Goal: Task Accomplishment & Management: Use online tool/utility

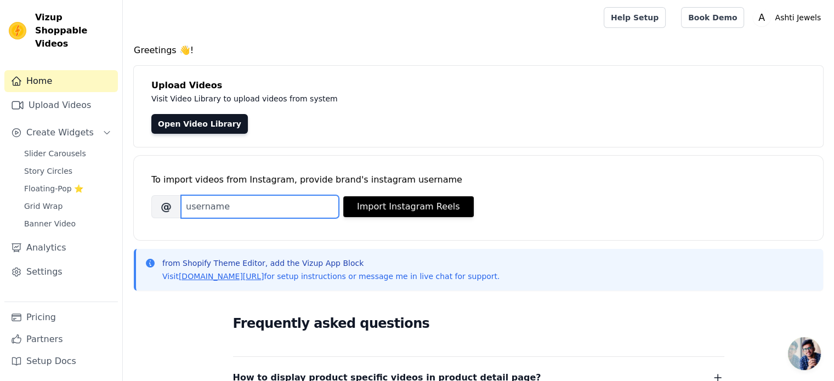
click at [285, 206] on input "Brand's Instagram Username" at bounding box center [260, 206] width 158 height 23
paste input "ashtijewels"
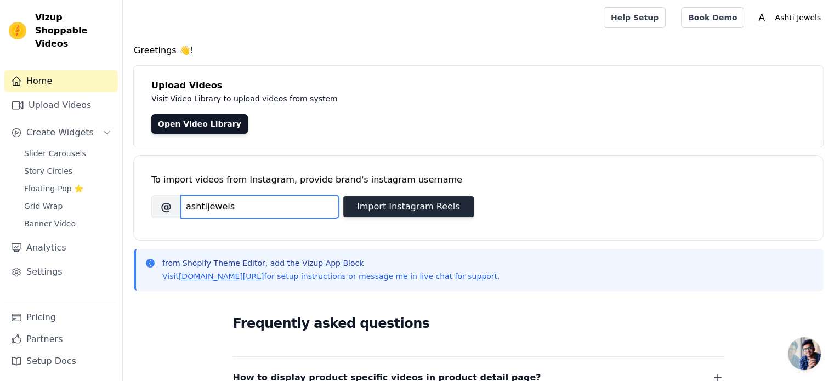
type input "ashtijewels"
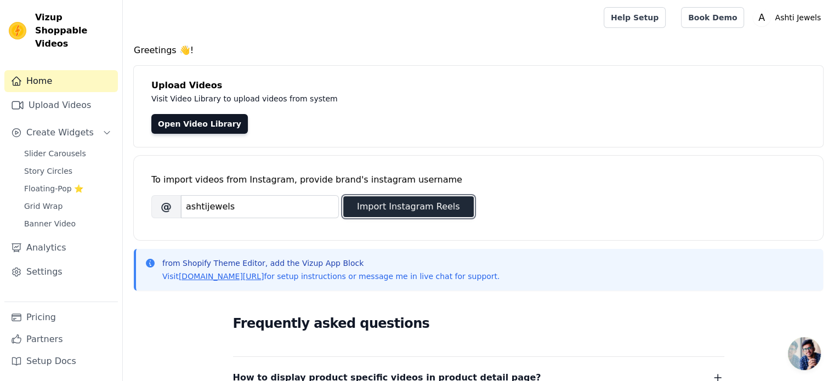
click at [377, 211] on button "Import Instagram Reels" at bounding box center [408, 206] width 131 height 21
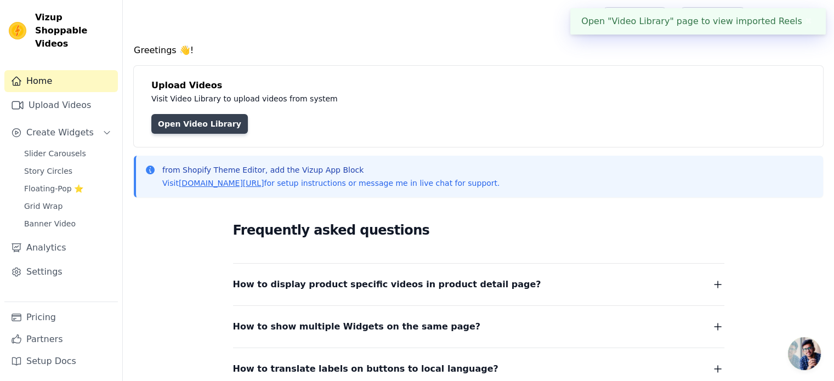
click at [200, 124] on link "Open Video Library" at bounding box center [199, 124] width 97 height 20
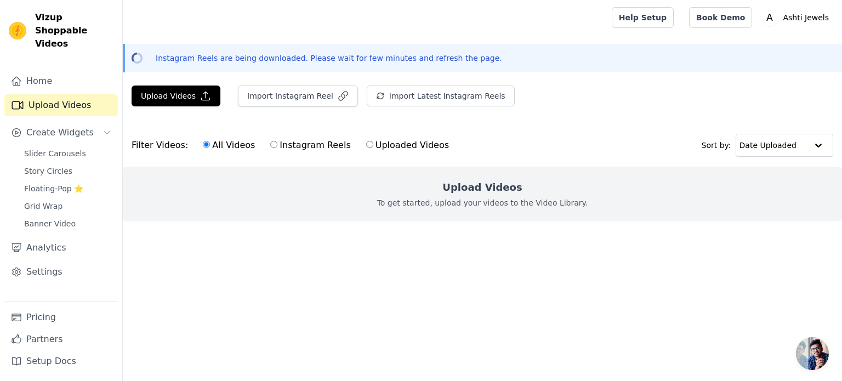
click at [302, 144] on label "Instagram Reels" at bounding box center [310, 145] width 81 height 14
click at [277, 144] on input "Instagram Reels" at bounding box center [273, 144] width 7 height 7
radio input "true"
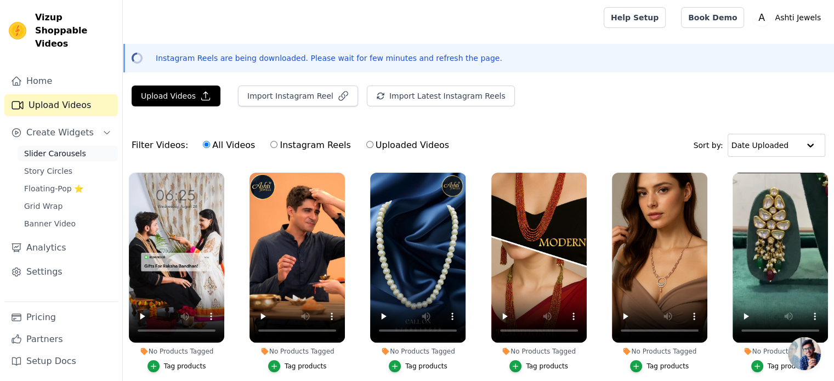
click at [71, 148] on span "Slider Carousels" at bounding box center [55, 153] width 62 height 11
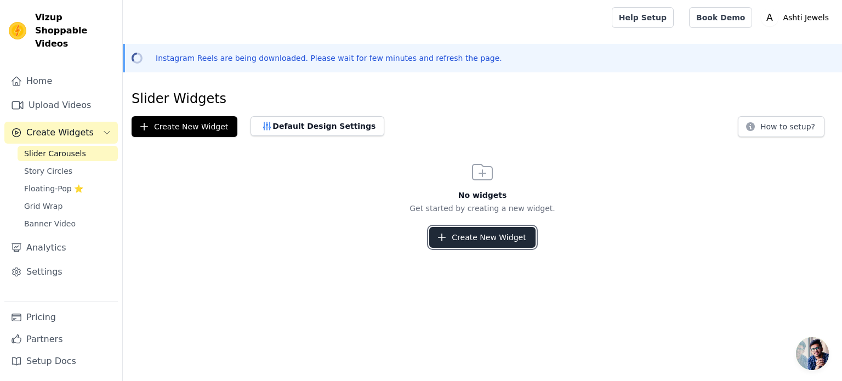
click at [480, 236] on button "Create New Widget" at bounding box center [482, 237] width 106 height 21
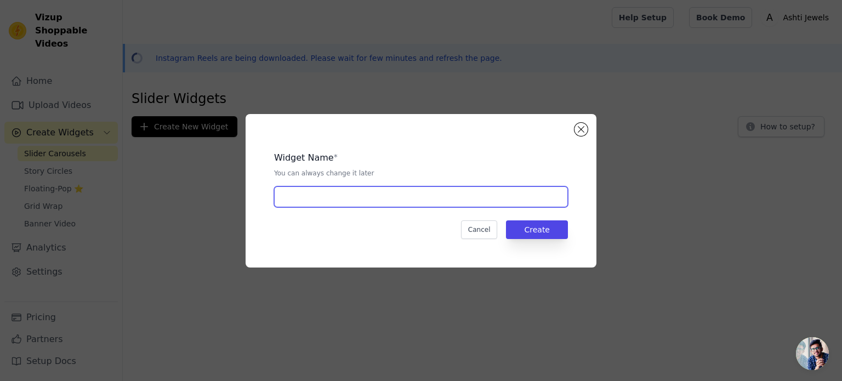
click at [303, 192] on input "text" at bounding box center [421, 196] width 294 height 21
type input "Reels"
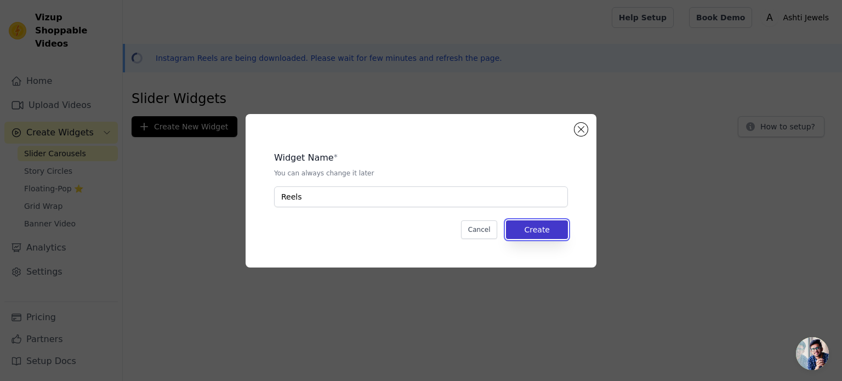
click at [548, 226] on button "Create" at bounding box center [537, 229] width 62 height 19
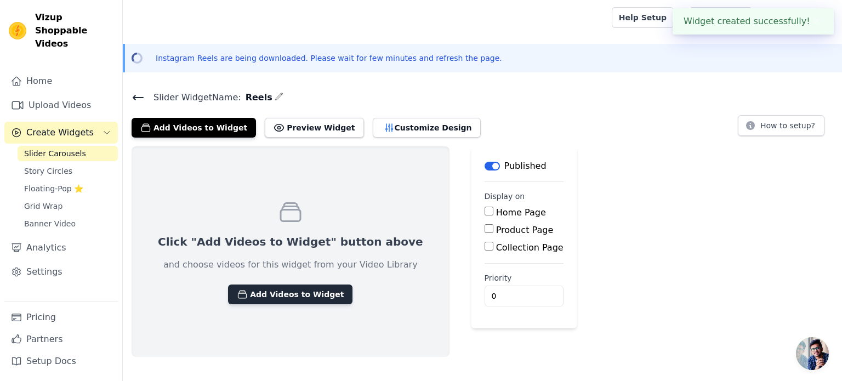
click at [290, 288] on button "Add Videos to Widget" at bounding box center [290, 295] width 124 height 20
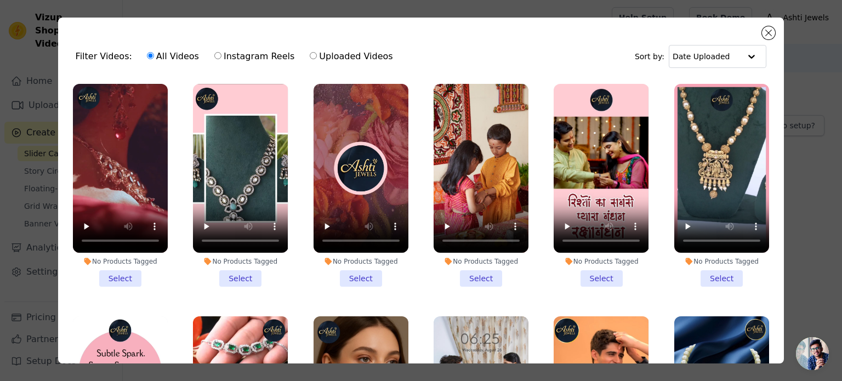
click at [131, 279] on li "No Products Tagged Select" at bounding box center [120, 185] width 95 height 203
click at [0, 0] on input "No Products Tagged Select" at bounding box center [0, 0] width 0 height 0
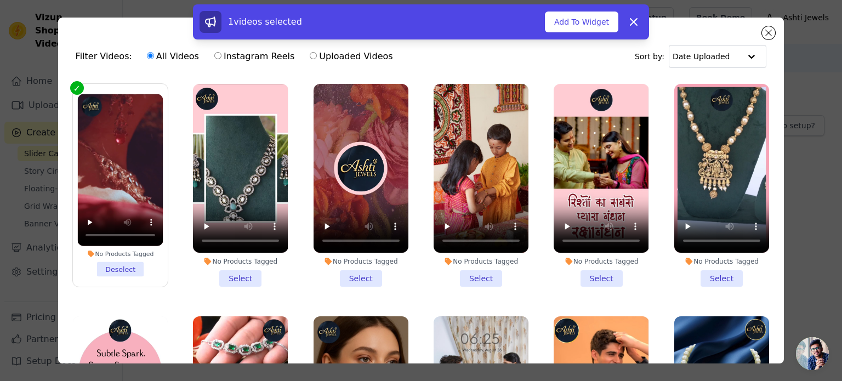
click at [228, 275] on li "No Products Tagged Select" at bounding box center [240, 185] width 95 height 203
click at [0, 0] on input "No Products Tagged Select" at bounding box center [0, 0] width 0 height 0
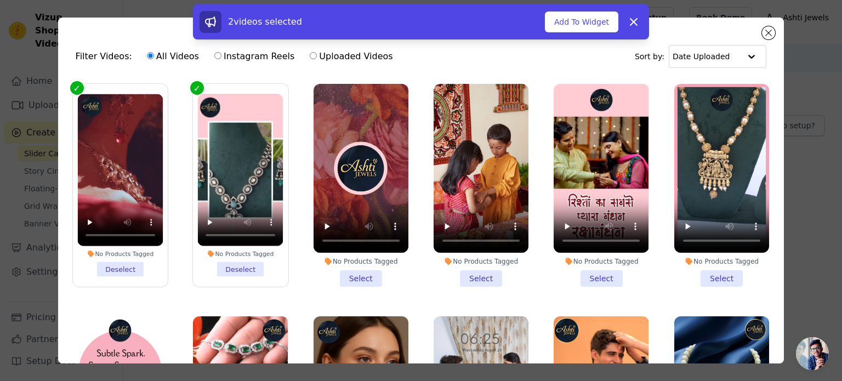
click at [351, 277] on li "No Products Tagged Select" at bounding box center [361, 185] width 95 height 203
click at [0, 0] on input "No Products Tagged Select" at bounding box center [0, 0] width 0 height 0
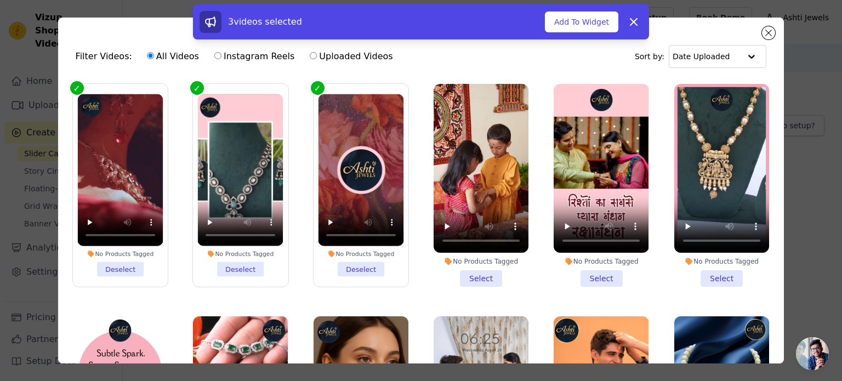
click at [461, 274] on li "No Products Tagged Select" at bounding box center [481, 185] width 95 height 203
click at [0, 0] on input "No Products Tagged Select" at bounding box center [0, 0] width 0 height 0
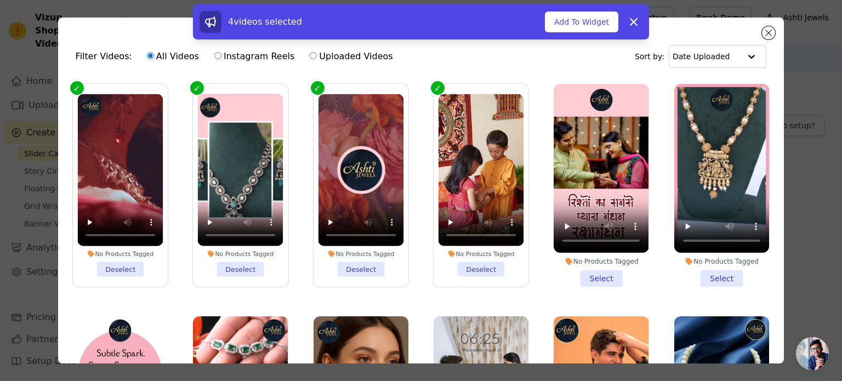
click at [598, 271] on li "No Products Tagged Select" at bounding box center [601, 185] width 95 height 203
click at [0, 0] on input "No Products Tagged Select" at bounding box center [0, 0] width 0 height 0
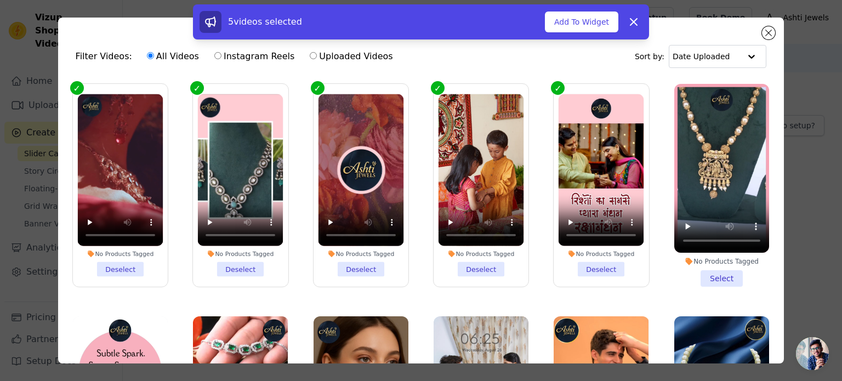
click at [704, 271] on li "No Products Tagged Select" at bounding box center [721, 185] width 95 height 203
click at [0, 0] on input "No Products Tagged Select" at bounding box center [0, 0] width 0 height 0
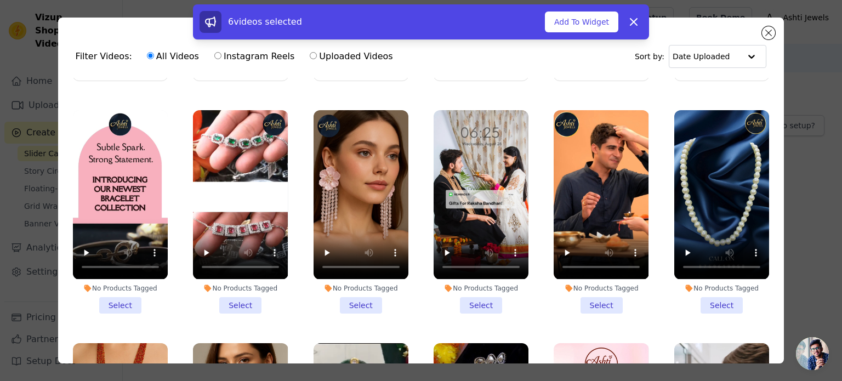
scroll to position [226, 0]
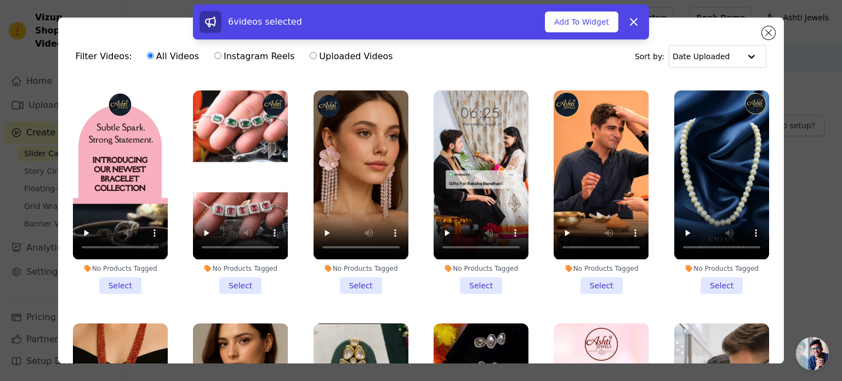
click at [699, 276] on li "No Products Tagged Select" at bounding box center [721, 191] width 95 height 203
click at [0, 0] on input "No Products Tagged Select" at bounding box center [0, 0] width 0 height 0
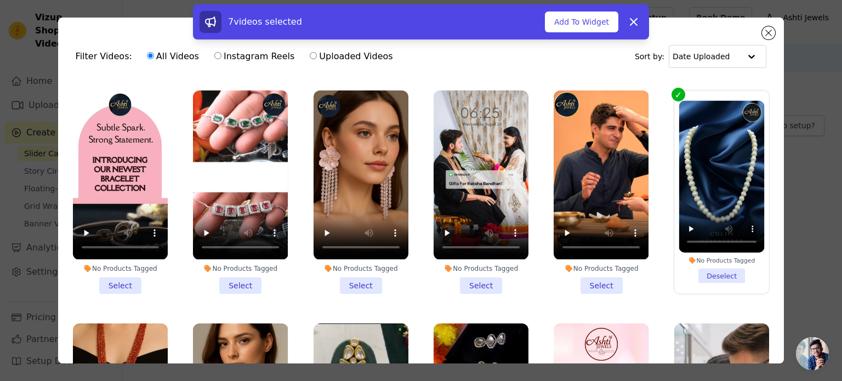
click at [591, 280] on li "No Products Tagged Select" at bounding box center [601, 191] width 95 height 203
click at [0, 0] on input "No Products Tagged Select" at bounding box center [0, 0] width 0 height 0
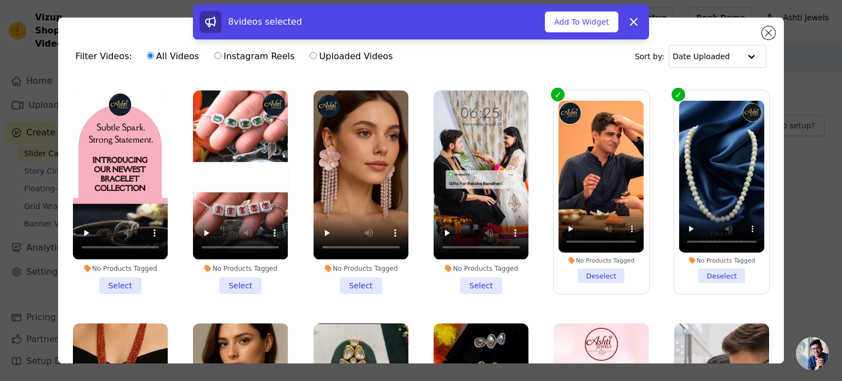
click at [469, 275] on li "No Products Tagged Select" at bounding box center [481, 191] width 95 height 203
click at [0, 0] on input "No Products Tagged Select" at bounding box center [0, 0] width 0 height 0
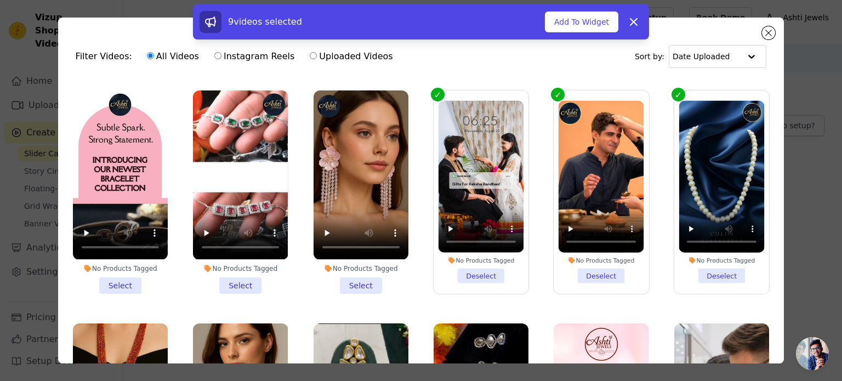
click at [349, 279] on li "No Products Tagged Select" at bounding box center [361, 191] width 95 height 203
click at [0, 0] on input "No Products Tagged Select" at bounding box center [0, 0] width 0 height 0
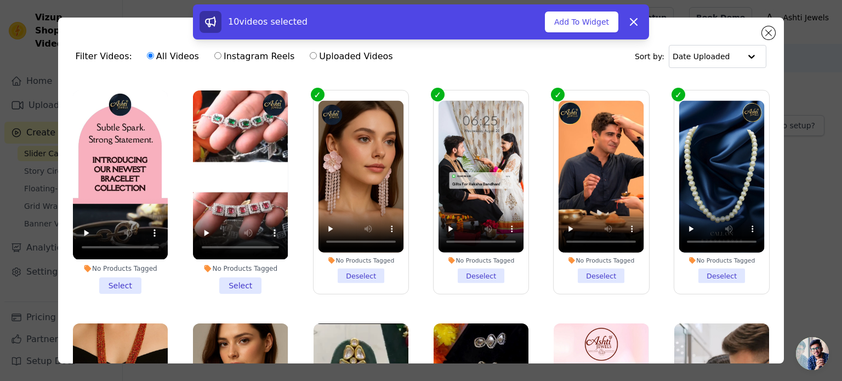
click at [235, 282] on li "No Products Tagged Select" at bounding box center [240, 191] width 95 height 203
click at [0, 0] on input "No Products Tagged Select" at bounding box center [0, 0] width 0 height 0
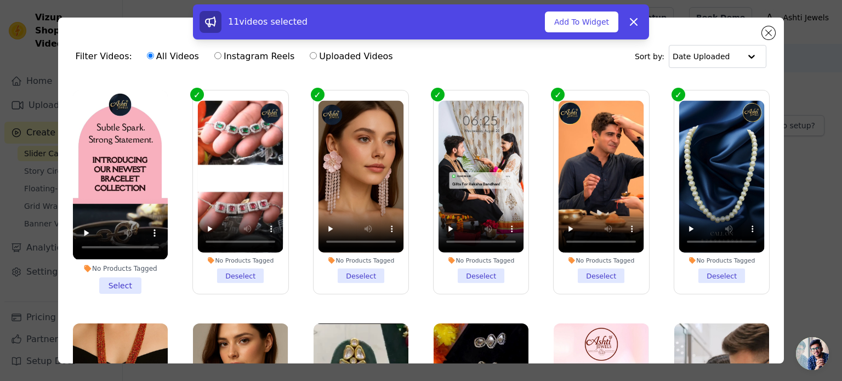
click at [116, 274] on li "No Products Tagged Select" at bounding box center [120, 191] width 95 height 203
click at [0, 0] on input "No Products Tagged Select" at bounding box center [0, 0] width 0 height 0
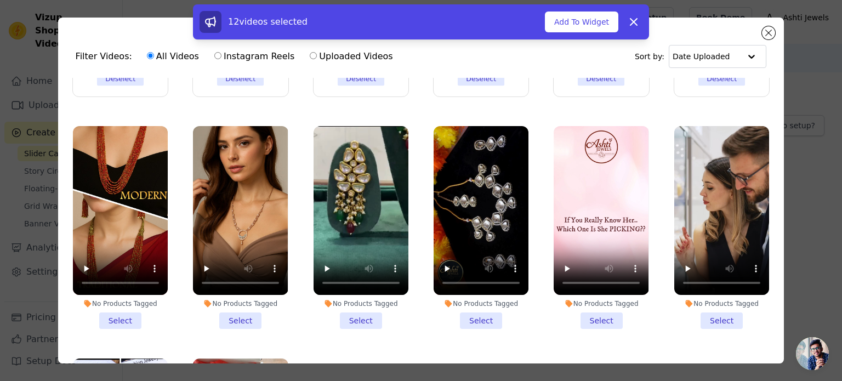
scroll to position [426, 0]
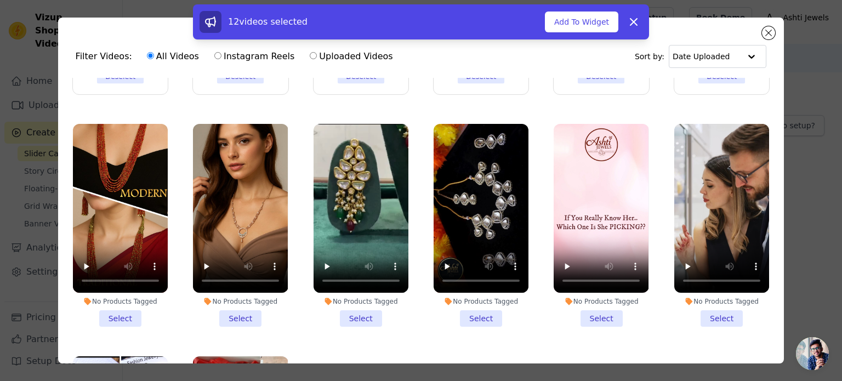
click at [114, 309] on li "No Products Tagged Select" at bounding box center [120, 225] width 95 height 203
click at [0, 0] on input "No Products Tagged Select" at bounding box center [0, 0] width 0 height 0
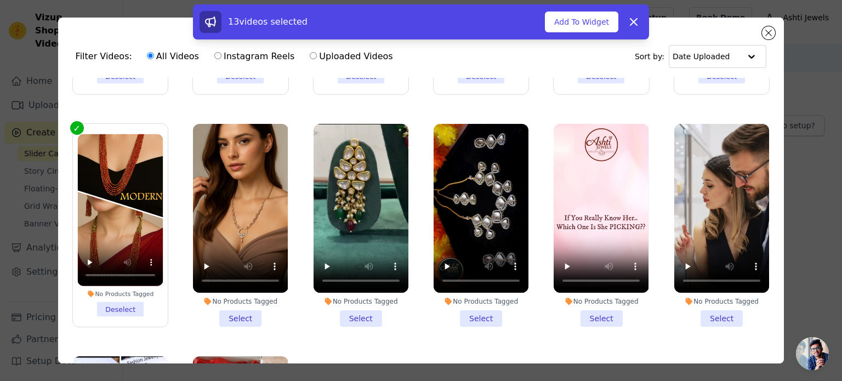
click at [234, 311] on li "No Products Tagged Select" at bounding box center [240, 225] width 95 height 203
click at [0, 0] on input "No Products Tagged Select" at bounding box center [0, 0] width 0 height 0
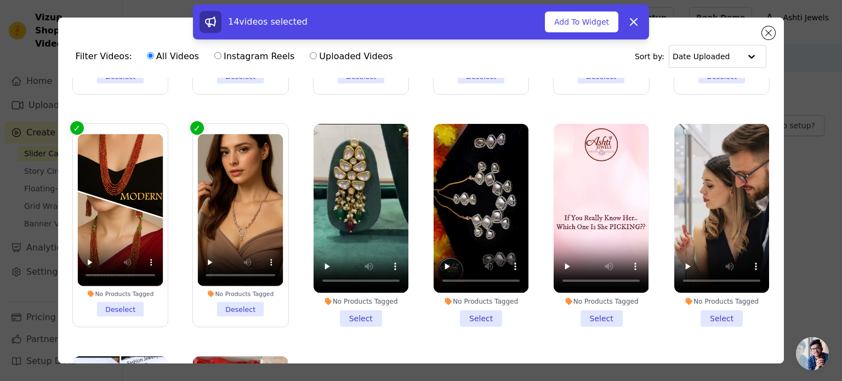
click at [348, 300] on li "No Products Tagged Select" at bounding box center [361, 225] width 95 height 203
click at [0, 0] on input "No Products Tagged Select" at bounding box center [0, 0] width 0 height 0
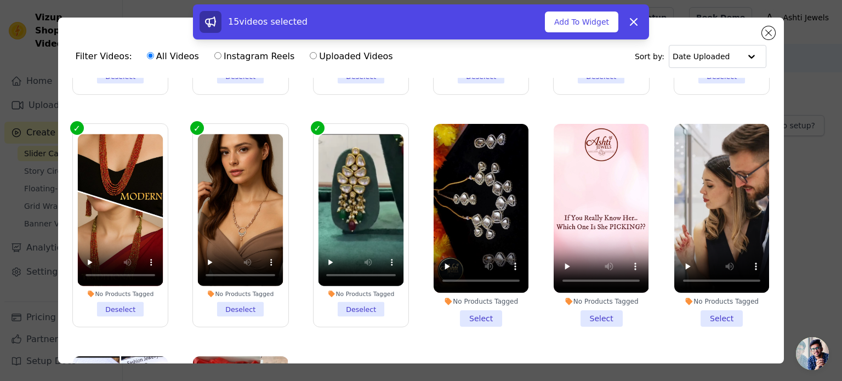
click at [469, 309] on li "No Products Tagged Select" at bounding box center [481, 225] width 95 height 203
click at [0, 0] on input "No Products Tagged Select" at bounding box center [0, 0] width 0 height 0
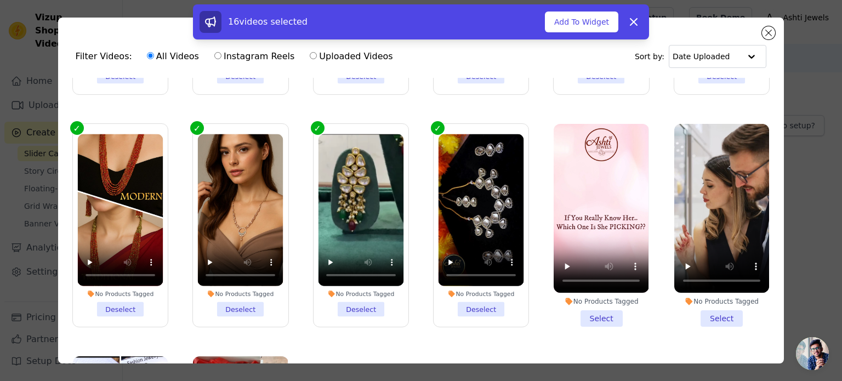
click at [577, 304] on li "No Products Tagged Select" at bounding box center [601, 225] width 95 height 203
click at [0, 0] on input "No Products Tagged Select" at bounding box center [0, 0] width 0 height 0
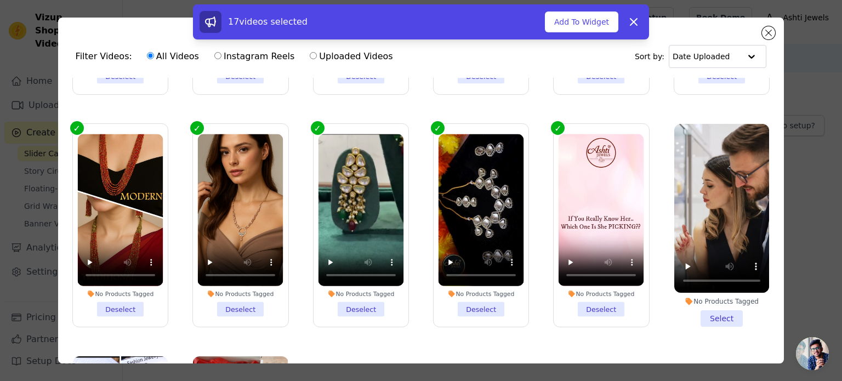
click at [705, 301] on li "No Products Tagged Select" at bounding box center [721, 225] width 95 height 203
click at [0, 0] on input "No Products Tagged Select" at bounding box center [0, 0] width 0 height 0
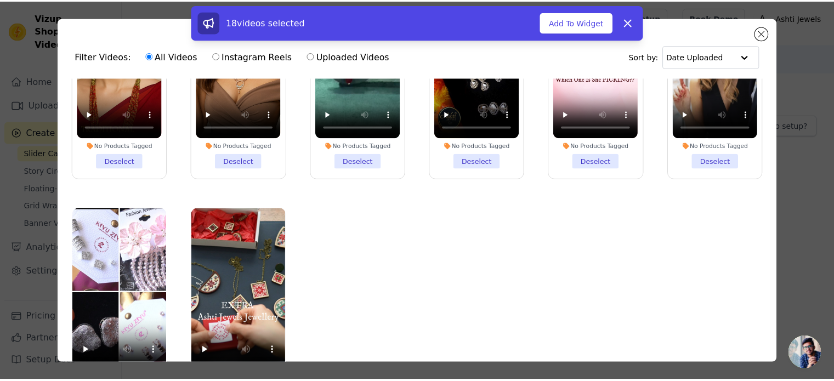
scroll to position [95, 0]
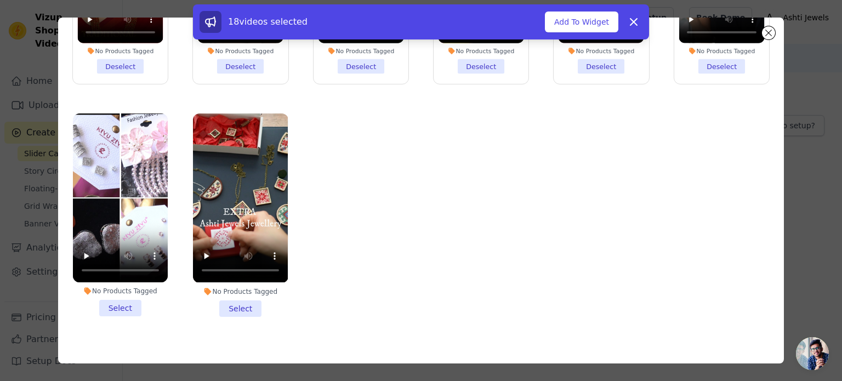
click at [237, 291] on li "No Products Tagged Select" at bounding box center [240, 215] width 95 height 203
click at [0, 0] on input "No Products Tagged Select" at bounding box center [0, 0] width 0 height 0
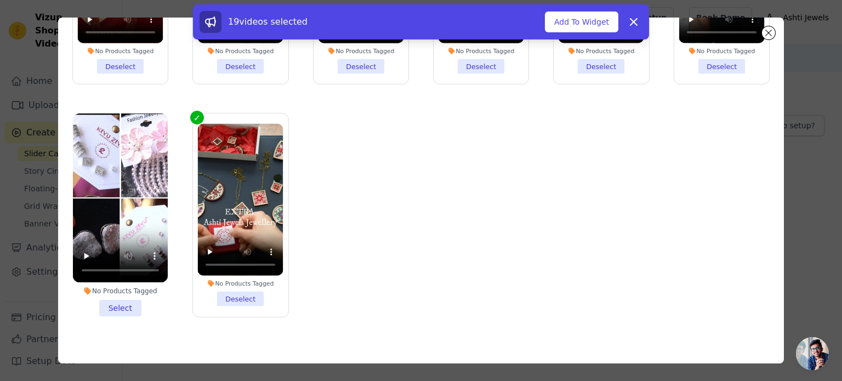
click at [124, 289] on li "No Products Tagged Select" at bounding box center [120, 215] width 95 height 203
click at [0, 0] on input "No Products Tagged Select" at bounding box center [0, 0] width 0 height 0
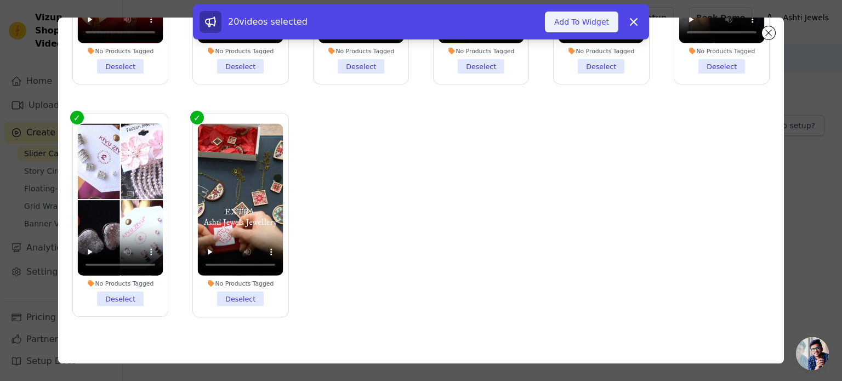
click at [585, 21] on button "Add To Widget" at bounding box center [581, 22] width 73 height 21
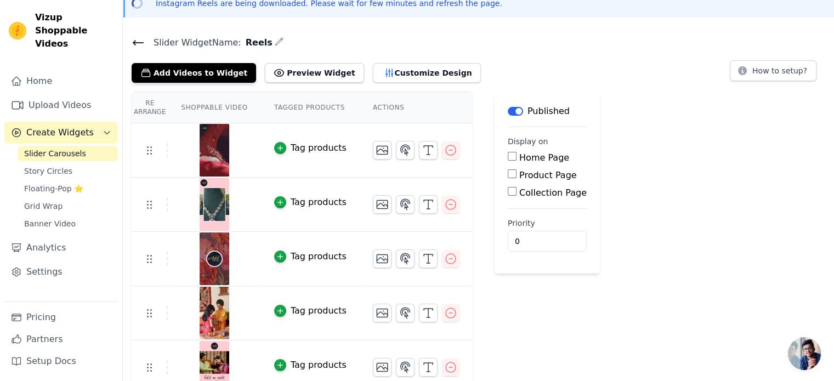
scroll to position [0, 0]
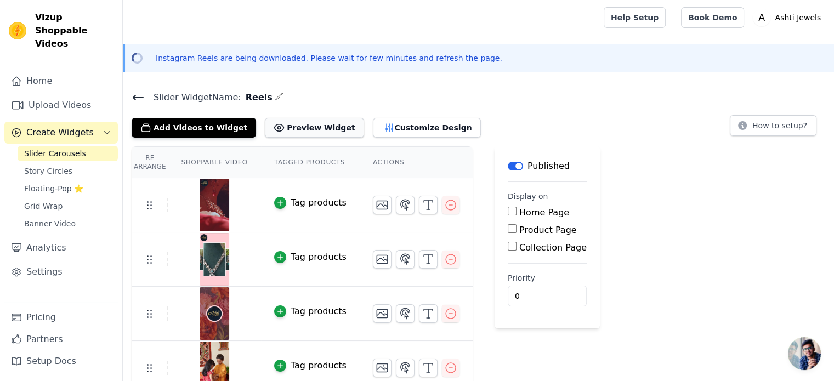
click at [274, 128] on icon at bounding box center [279, 127] width 11 height 11
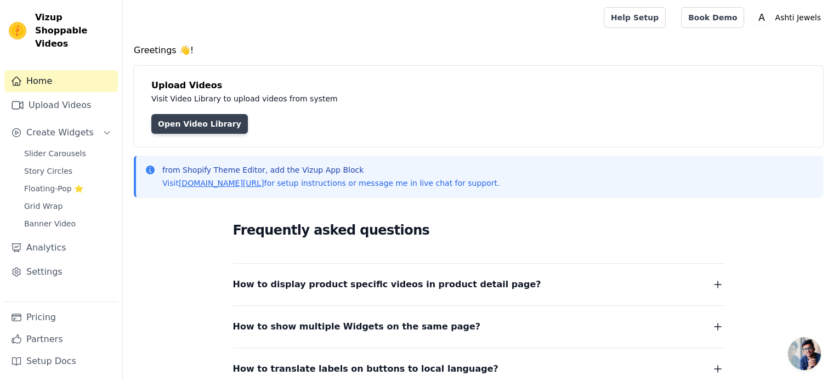
click at [205, 122] on link "Open Video Library" at bounding box center [199, 124] width 97 height 20
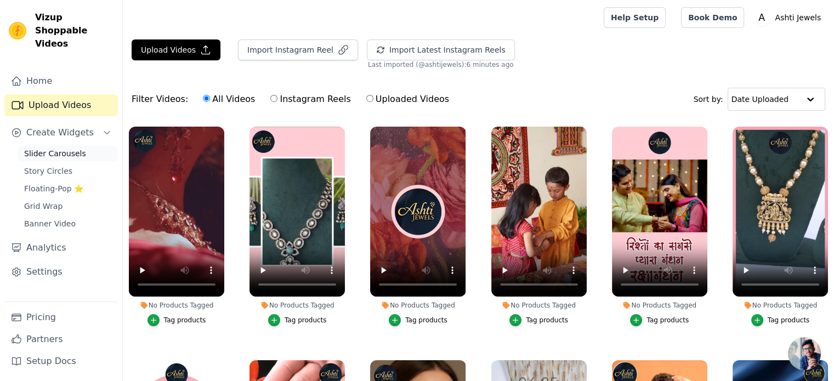
click at [71, 146] on link "Slider Carousels" at bounding box center [68, 153] width 100 height 15
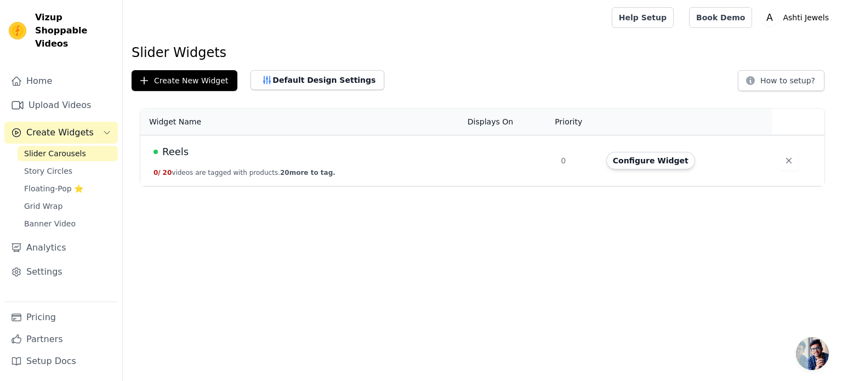
click at [415, 175] on td "Reels 0 / 20 videos are tagged with products. 20 more to tag." at bounding box center [300, 160] width 321 height 51
click at [629, 158] on button "Configure Widget" at bounding box center [651, 161] width 89 height 18
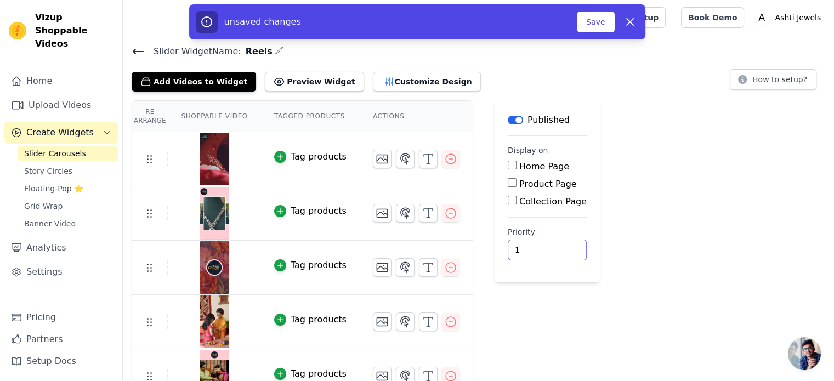
click at [540, 245] on input "1" at bounding box center [547, 250] width 79 height 21
click at [540, 245] on input "2" at bounding box center [547, 250] width 79 height 21
click at [540, 245] on input "3" at bounding box center [547, 250] width 79 height 21
click at [540, 245] on input "4" at bounding box center [547, 250] width 79 height 21
type input "5"
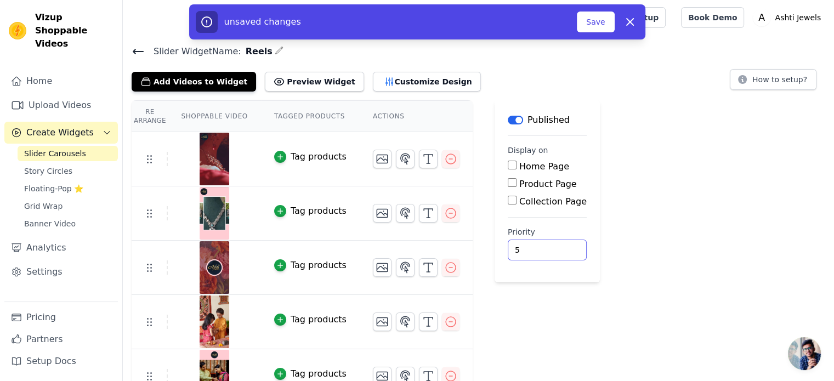
click at [540, 245] on input "5" at bounding box center [547, 250] width 79 height 21
click at [508, 166] on input "Home Page" at bounding box center [512, 165] width 9 height 9
checkbox input "true"
click at [597, 24] on button "Save" at bounding box center [595, 22] width 37 height 21
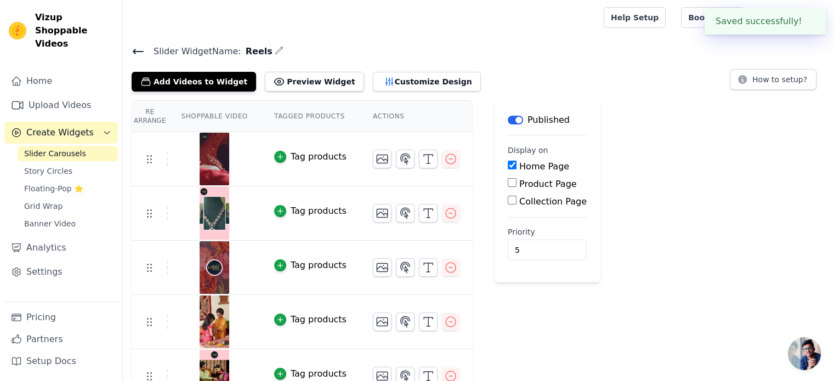
click at [55, 146] on link "Slider Carousels" at bounding box center [68, 153] width 100 height 15
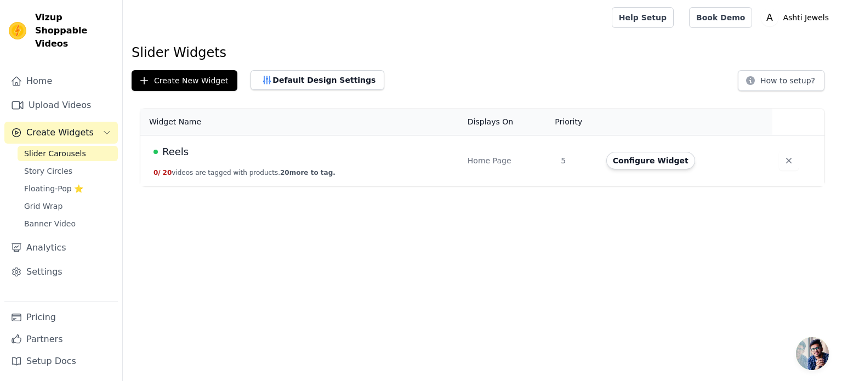
click at [497, 162] on div "Home Page" at bounding box center [508, 160] width 81 height 11
click at [264, 155] on div "Reels" at bounding box center [304, 151] width 301 height 15
click at [171, 148] on span "Reels" at bounding box center [175, 151] width 26 height 15
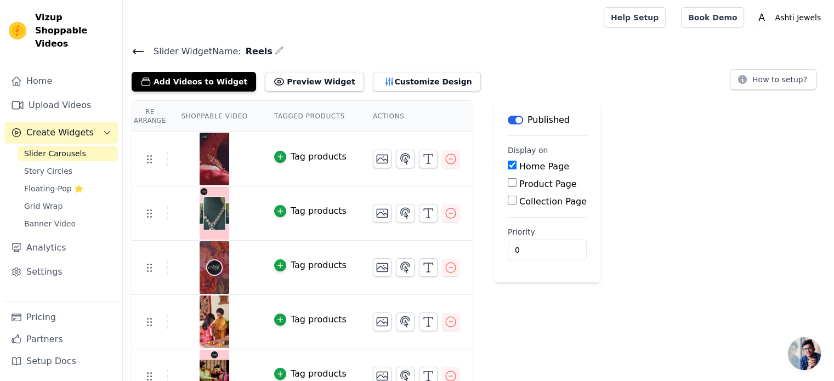
click at [199, 117] on th "Shoppable Video" at bounding box center [214, 116] width 93 height 31
